Goal: Transaction & Acquisition: Purchase product/service

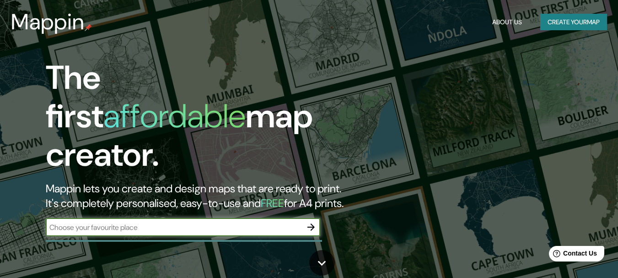
click at [552, 26] on button "Create your map" at bounding box center [573, 22] width 67 height 17
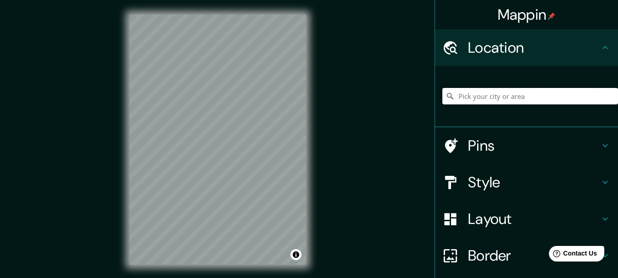
click at [482, 100] on input "Pick your city or area" at bounding box center [530, 96] width 176 height 16
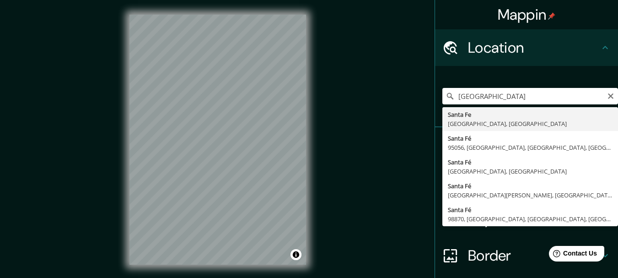
type input "[GEOGRAPHIC_DATA], [GEOGRAPHIC_DATA], [GEOGRAPHIC_DATA]"
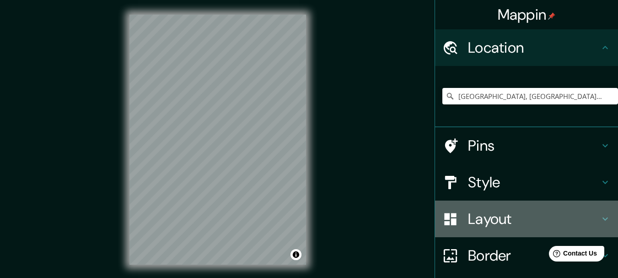
click at [478, 223] on h4 "Layout" at bounding box center [534, 219] width 132 height 18
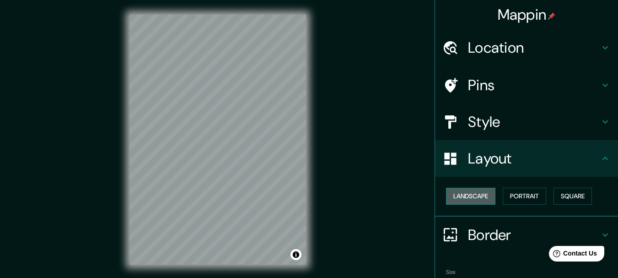
click at [482, 198] on button "Landscape" at bounding box center [470, 196] width 49 height 17
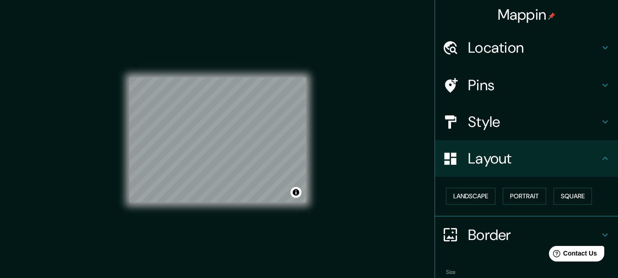
click at [396, 179] on div "Mappin Location [GEOGRAPHIC_DATA], [GEOGRAPHIC_DATA], [GEOGRAPHIC_DATA] Pins St…" at bounding box center [309, 147] width 618 height 294
click at [513, 114] on h4 "Style" at bounding box center [534, 122] width 132 height 18
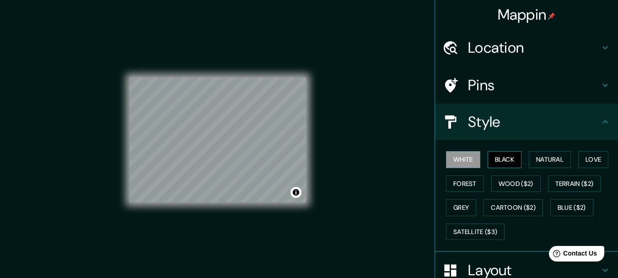
click at [504, 154] on button "Black" at bounding box center [505, 159] width 34 height 17
click at [540, 160] on button "Natural" at bounding box center [550, 159] width 42 height 17
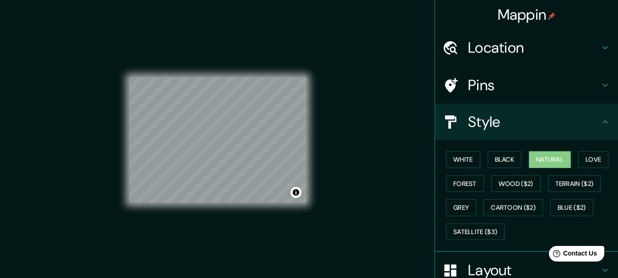
click at [571, 156] on div "White Black Natural Love Forest Wood ($2) Terrain ($2) Grey Cartoon ($2) Blue (…" at bounding box center [530, 195] width 176 height 96
click at [515, 163] on button "Black" at bounding box center [505, 159] width 34 height 17
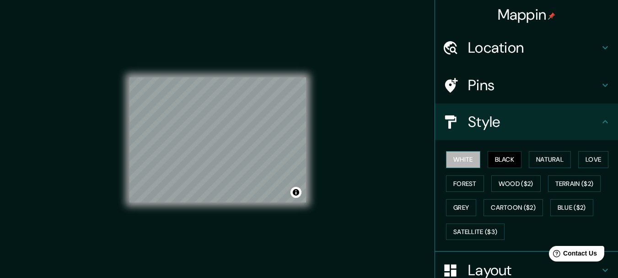
click at [457, 158] on button "White" at bounding box center [463, 159] width 34 height 17
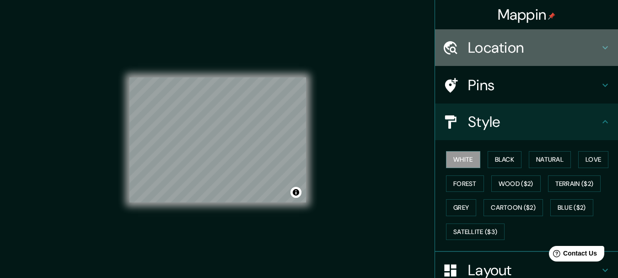
click at [487, 54] on h4 "Location" at bounding box center [534, 47] width 132 height 18
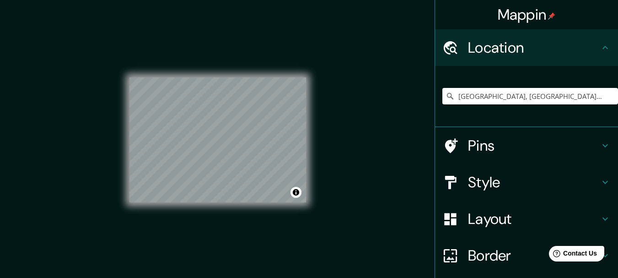
click at [488, 48] on h4 "Location" at bounding box center [534, 47] width 132 height 18
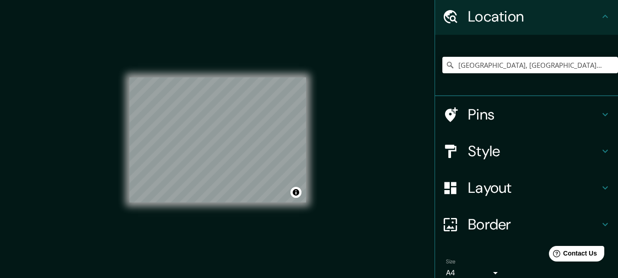
scroll to position [72, 0]
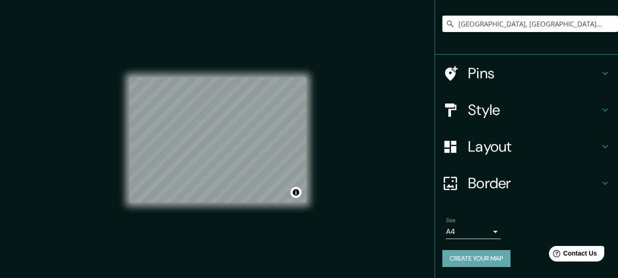
click at [465, 257] on button "Create your map" at bounding box center [476, 258] width 68 height 17
click at [489, 258] on button "Create your map" at bounding box center [476, 258] width 68 height 17
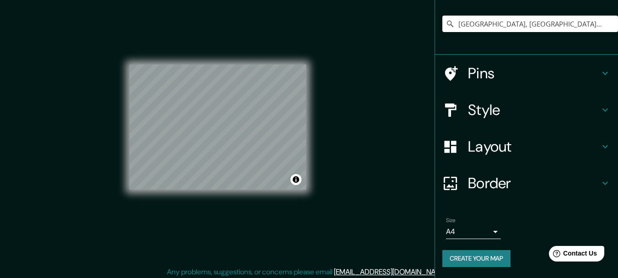
scroll to position [16, 0]
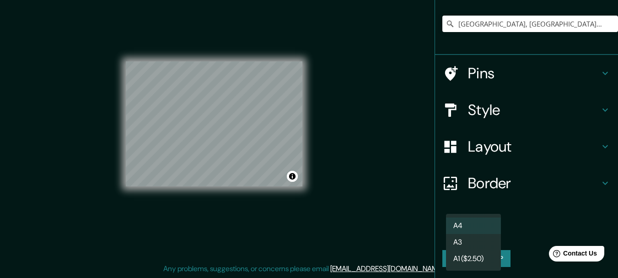
click at [453, 228] on body "Mappin Location [GEOGRAPHIC_DATA], [GEOGRAPHIC_DATA], [GEOGRAPHIC_DATA] Pins St…" at bounding box center [309, 123] width 618 height 278
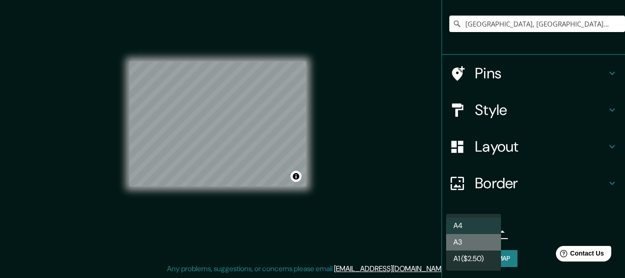
click at [458, 244] on li "A3" at bounding box center [473, 242] width 55 height 16
type input "a4"
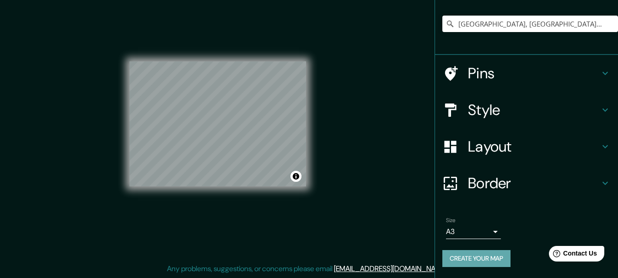
click at [459, 254] on button "Create your map" at bounding box center [476, 258] width 68 height 17
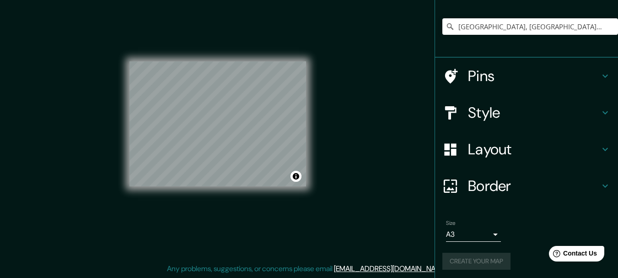
scroll to position [72, 0]
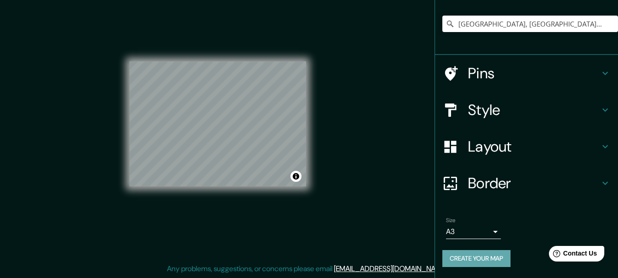
click at [472, 255] on button "Create your map" at bounding box center [476, 258] width 68 height 17
click at [493, 259] on button "Create your map" at bounding box center [476, 258] width 68 height 17
